Goal: Task Accomplishment & Management: Complete application form

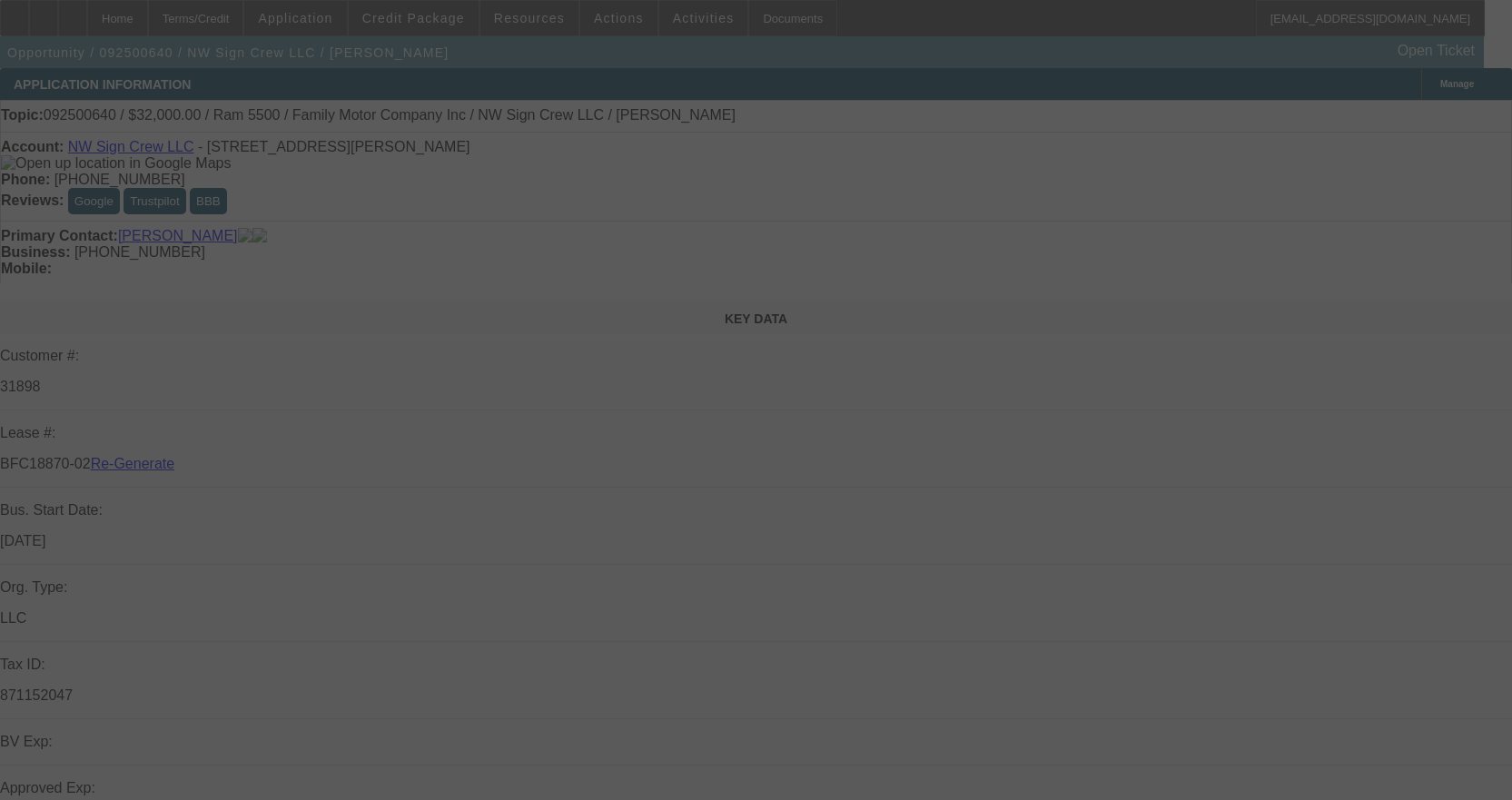
select select "3"
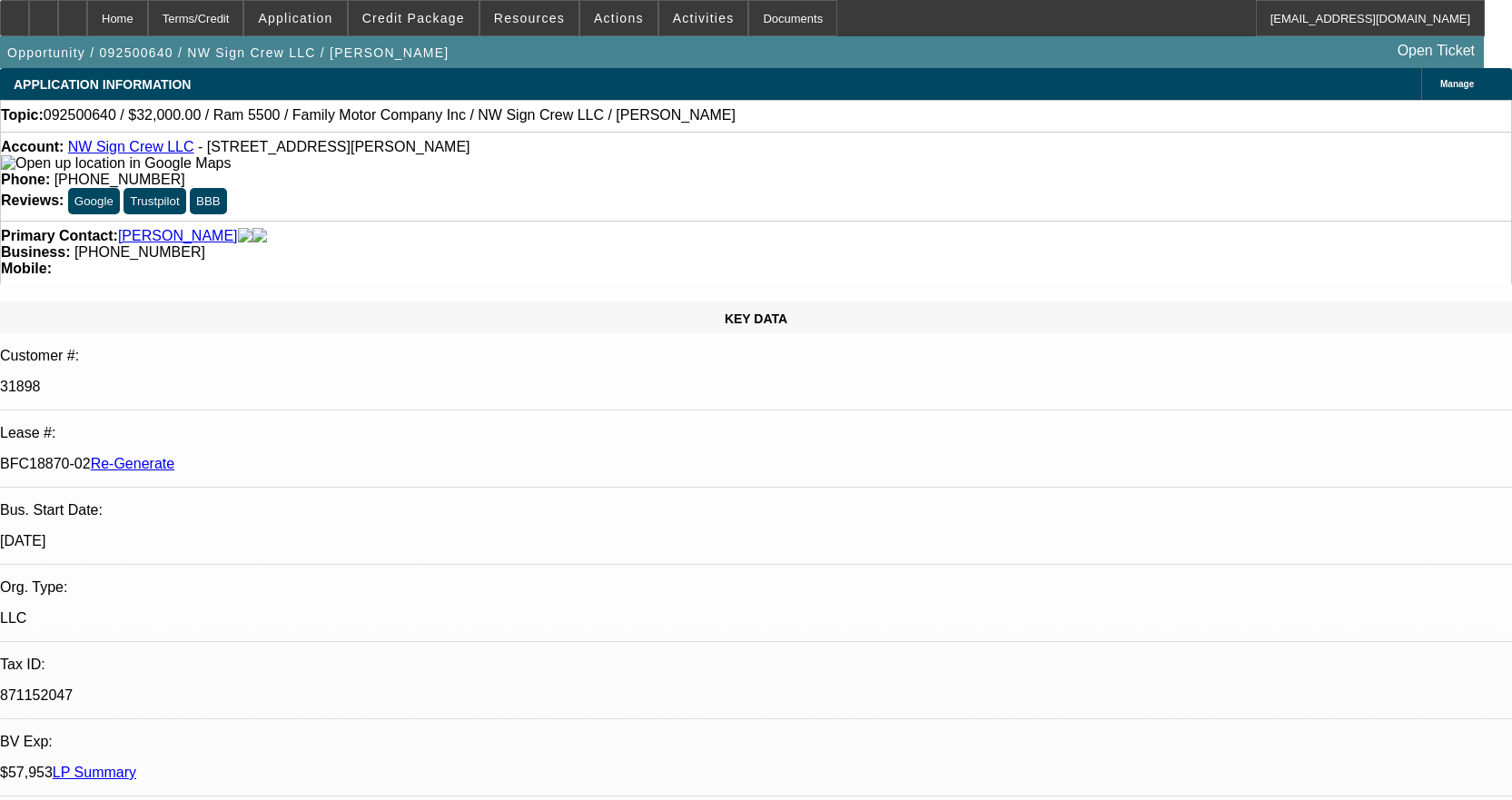
select select "0"
select select "2"
select select "0"
select select "6"
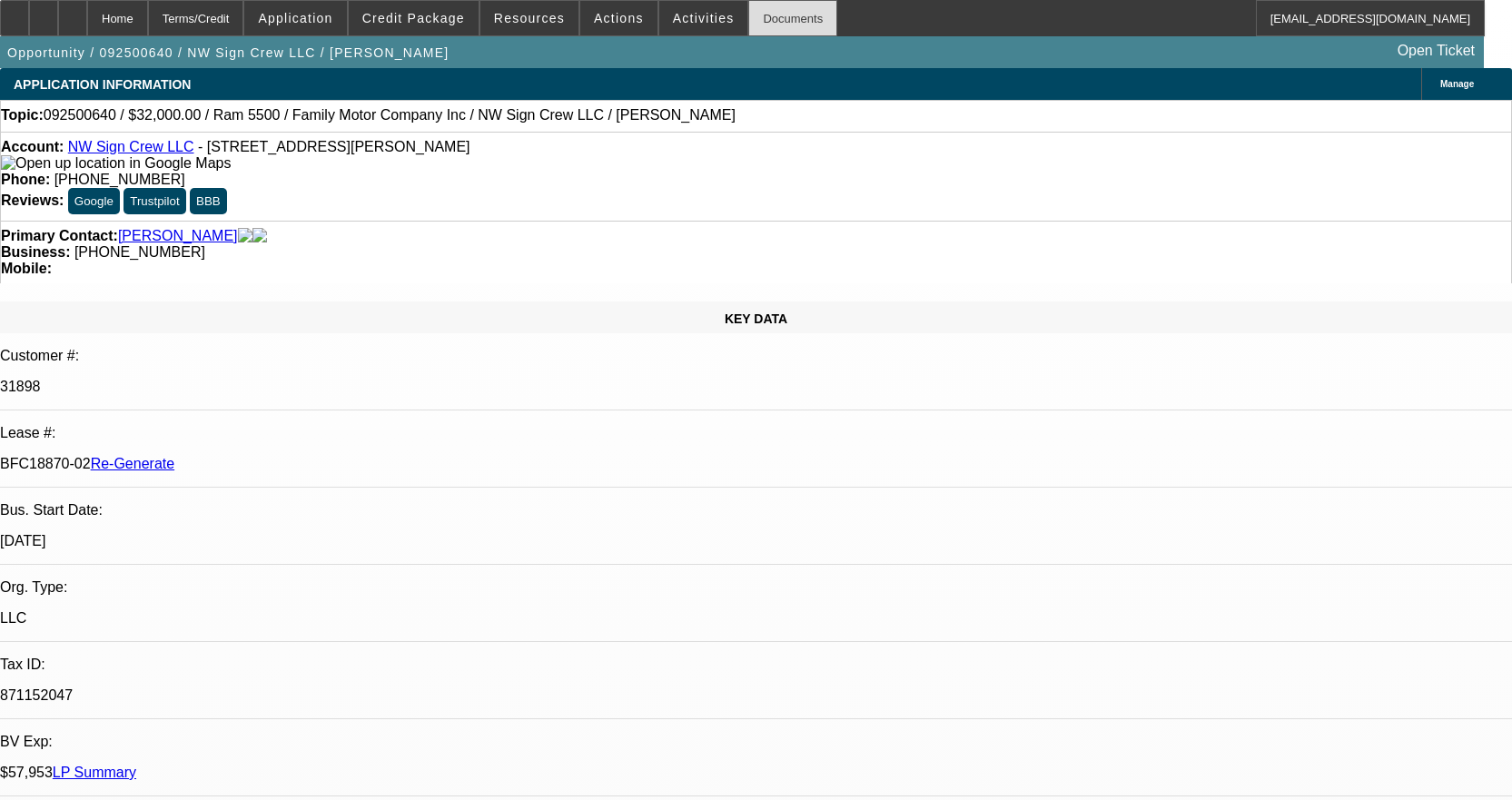
click at [764, 15] on div "Documents" at bounding box center [793, 18] width 89 height 37
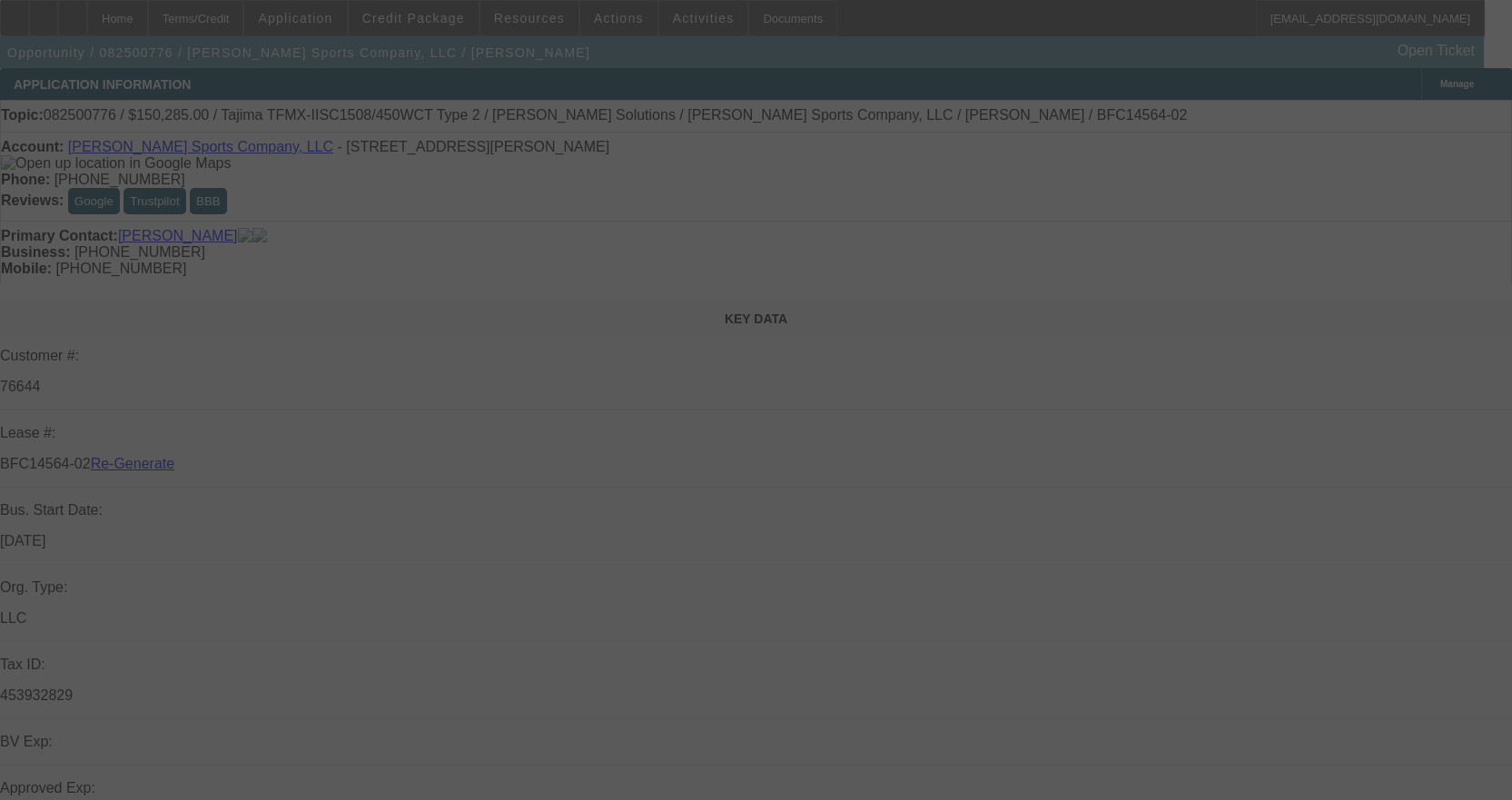
select select "4"
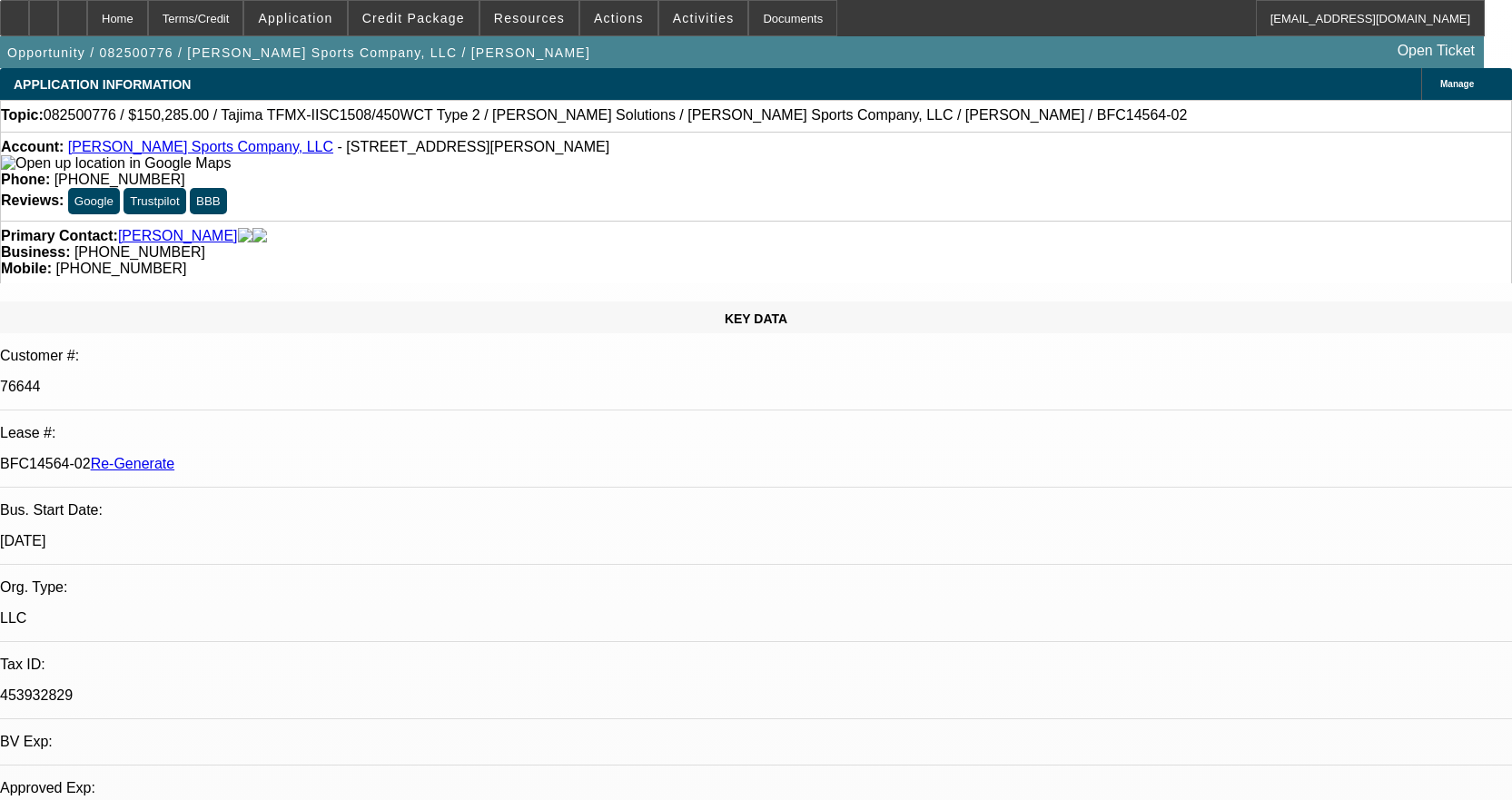
select select "0"
select select "2"
select select "0"
select select "2"
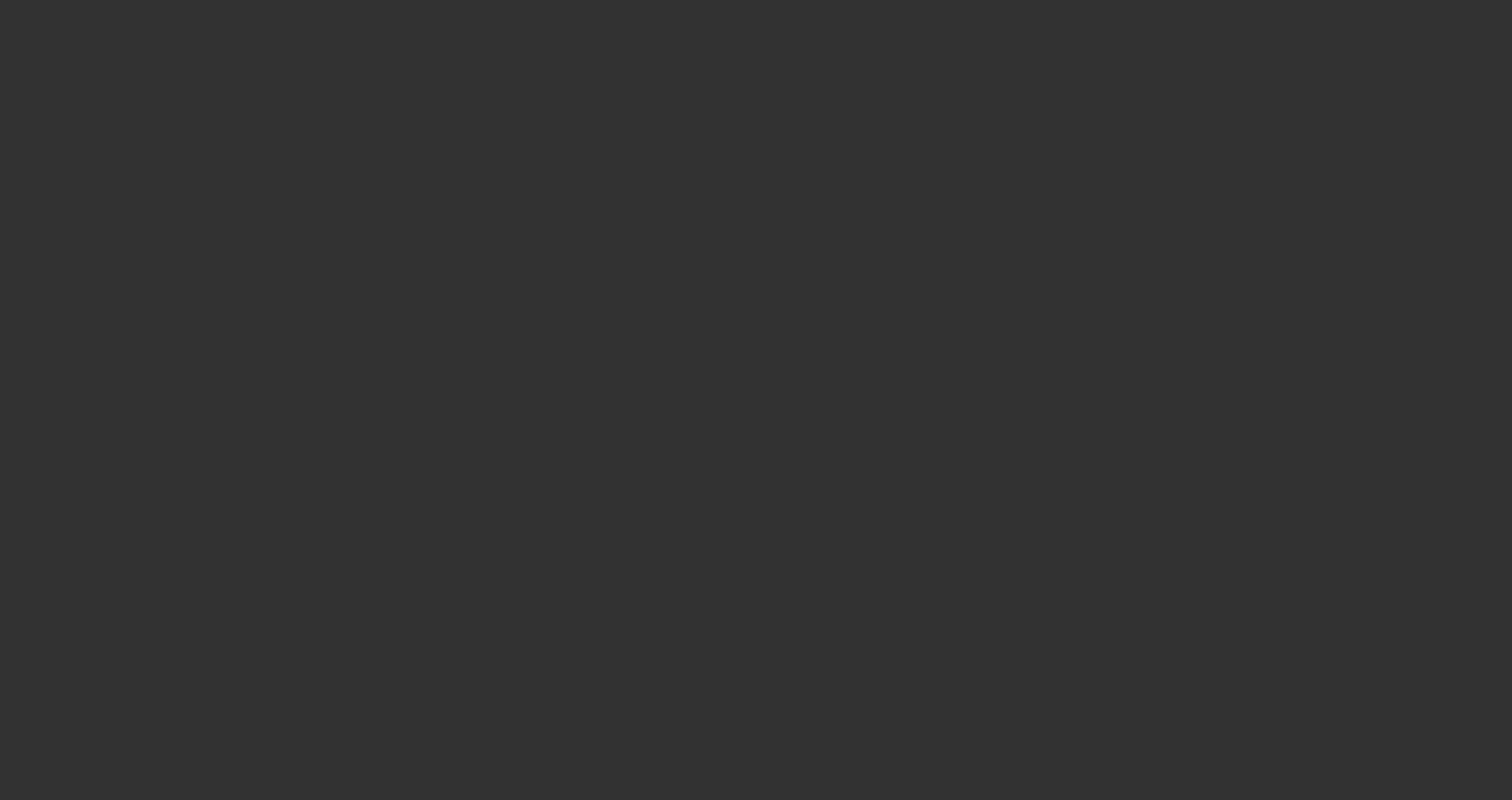
select select "4"
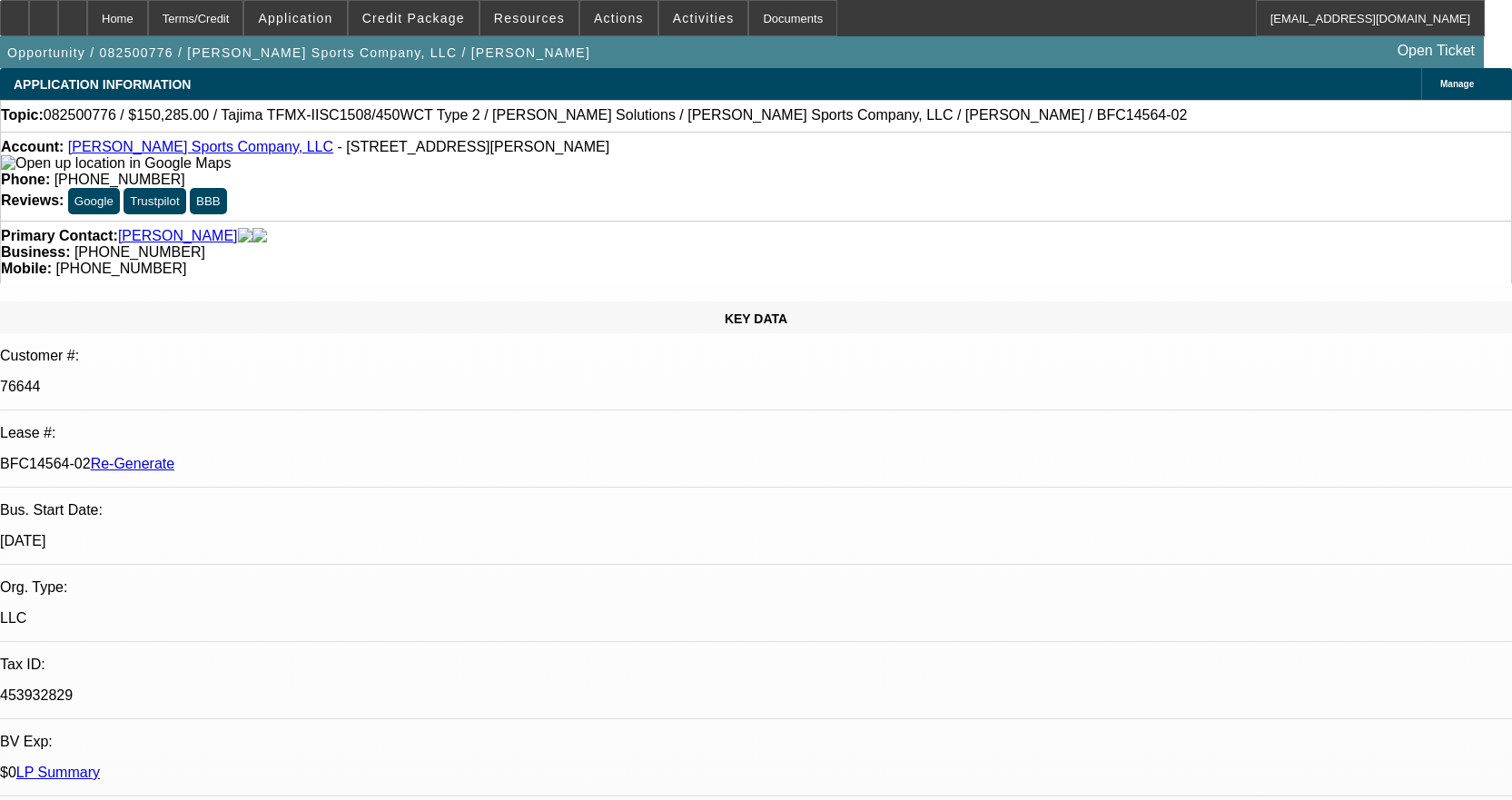
select select "0"
select select "2"
select select "0"
select select "2"
